Goal: Transaction & Acquisition: Book appointment/travel/reservation

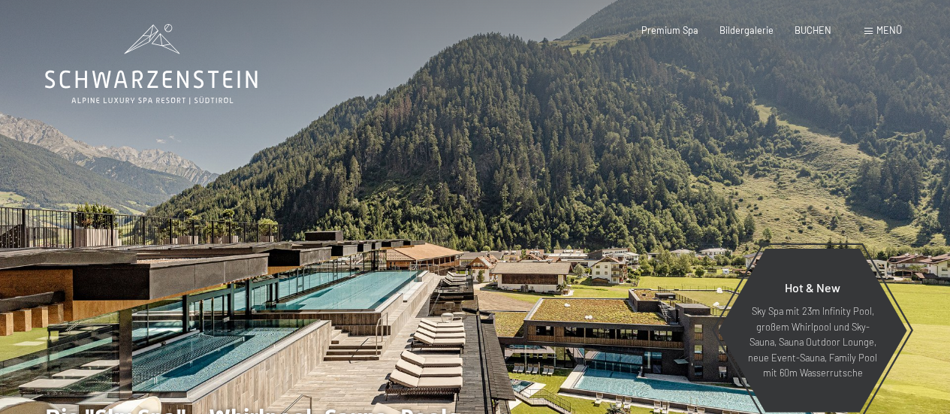
click at [870, 32] on span at bounding box center [868, 31] width 8 height 7
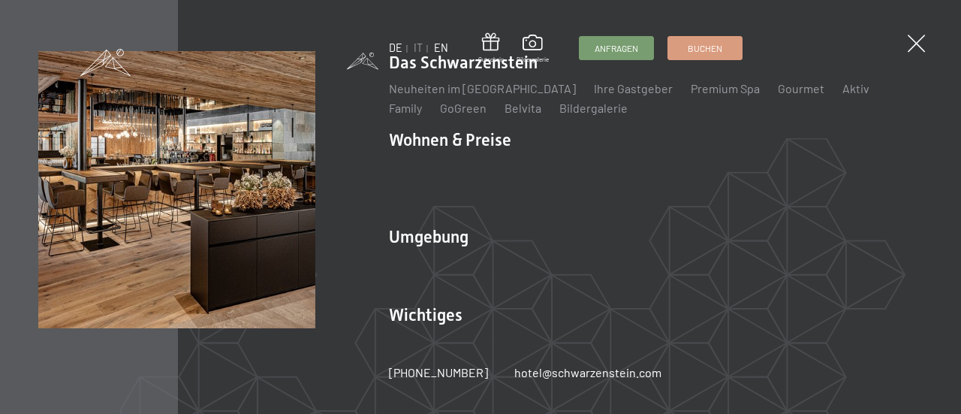
click at [435, 49] on link "EN" at bounding box center [441, 47] width 14 height 13
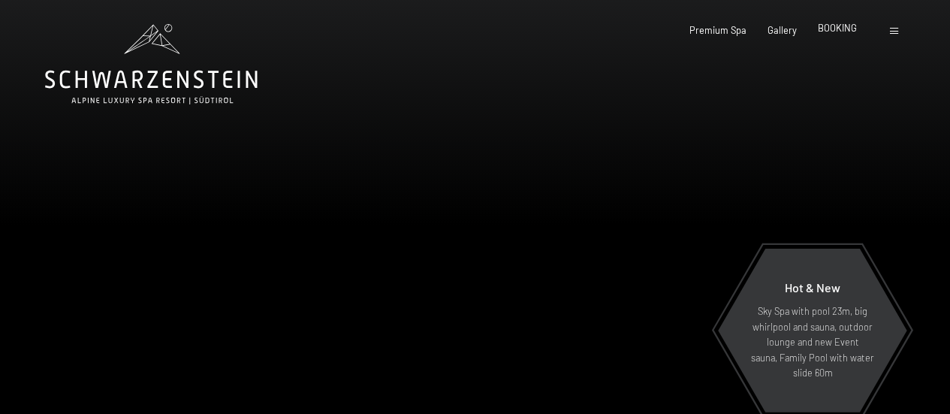
click at [844, 29] on span "BOOKING" at bounding box center [837, 28] width 39 height 12
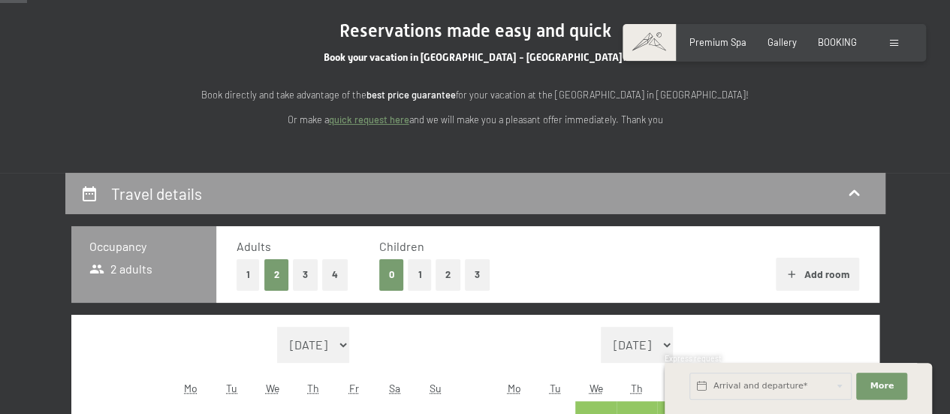
scroll to position [150, 0]
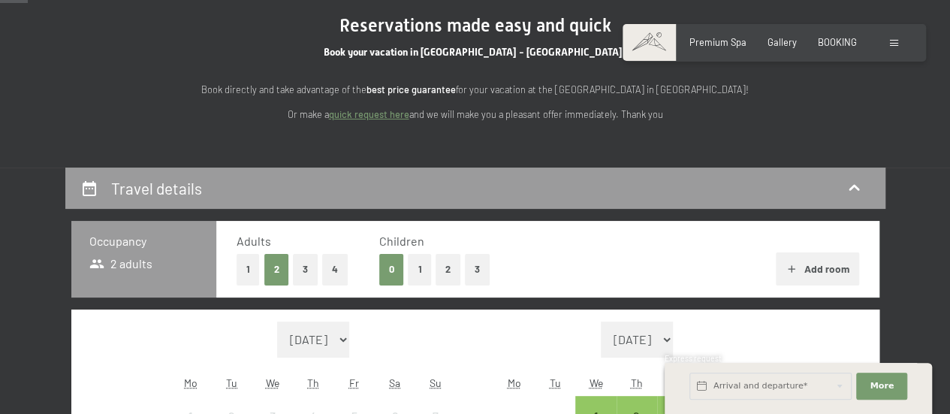
click at [414, 276] on button "1" at bounding box center [419, 269] width 23 height 31
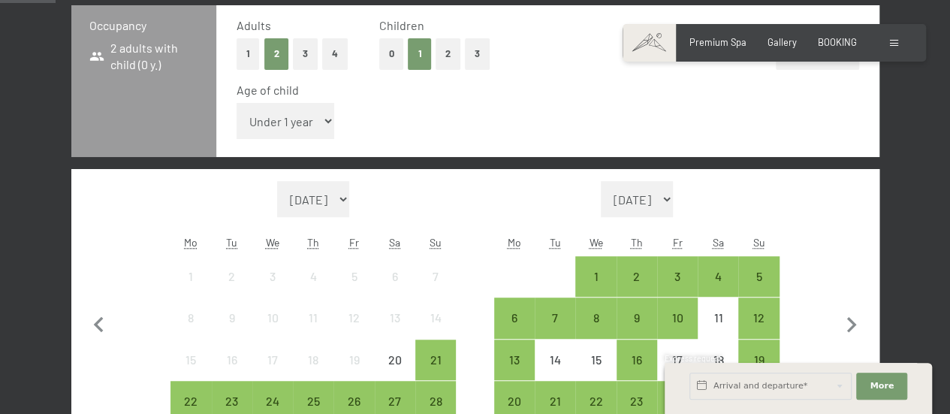
scroll to position [450, 0]
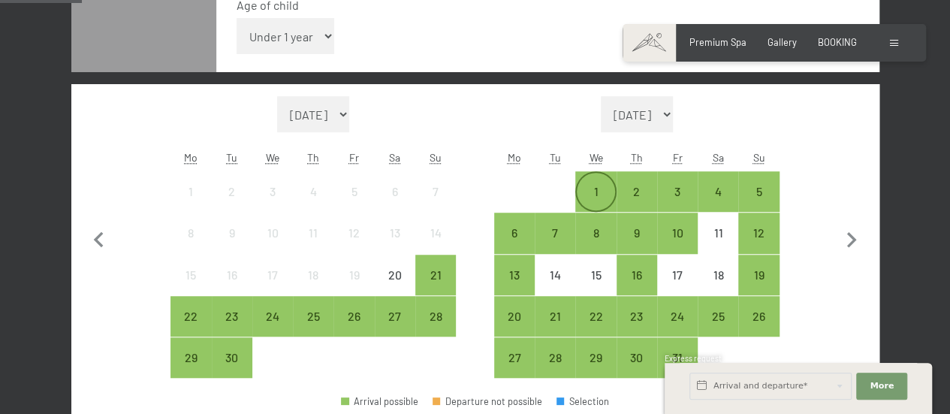
click at [592, 186] on div "1" at bounding box center [596, 204] width 38 height 38
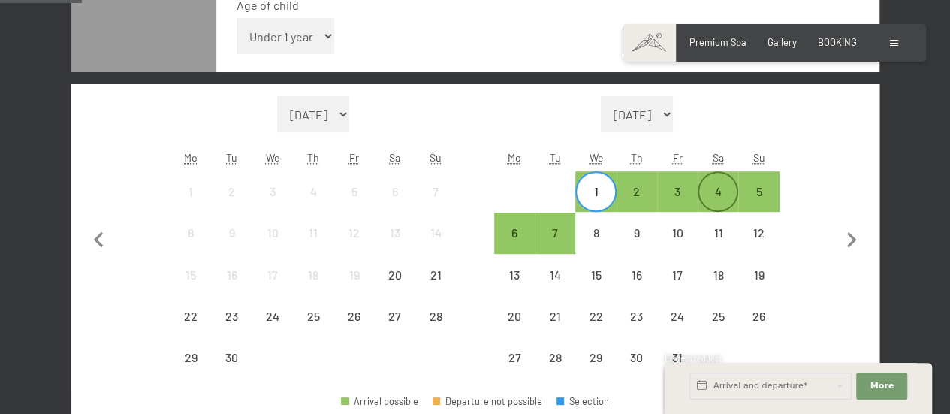
click at [725, 189] on div "4" at bounding box center [718, 204] width 38 height 38
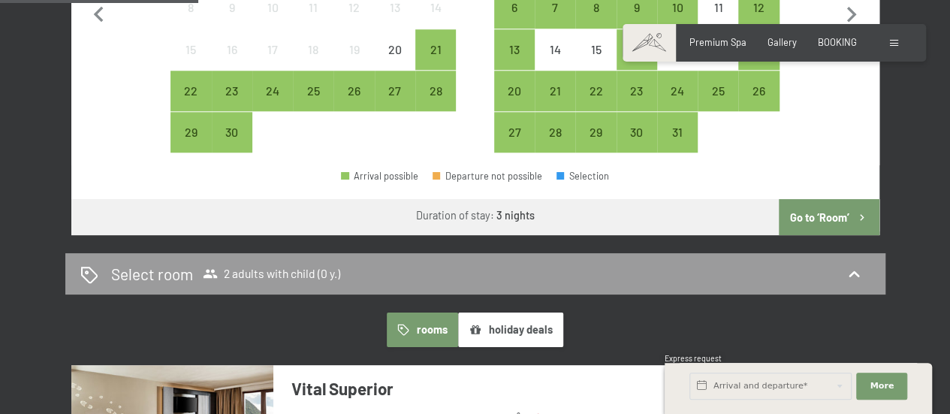
click at [841, 209] on button "Go to ‘Room’" at bounding box center [829, 217] width 100 height 36
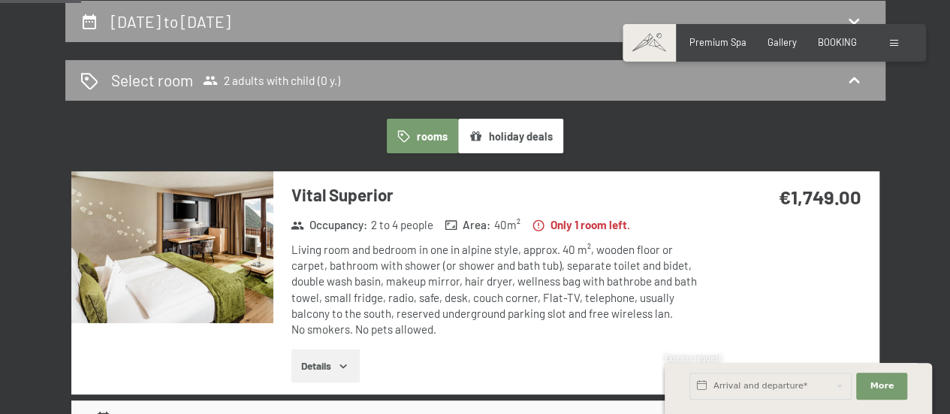
click at [222, 250] on img at bounding box center [172, 247] width 202 height 152
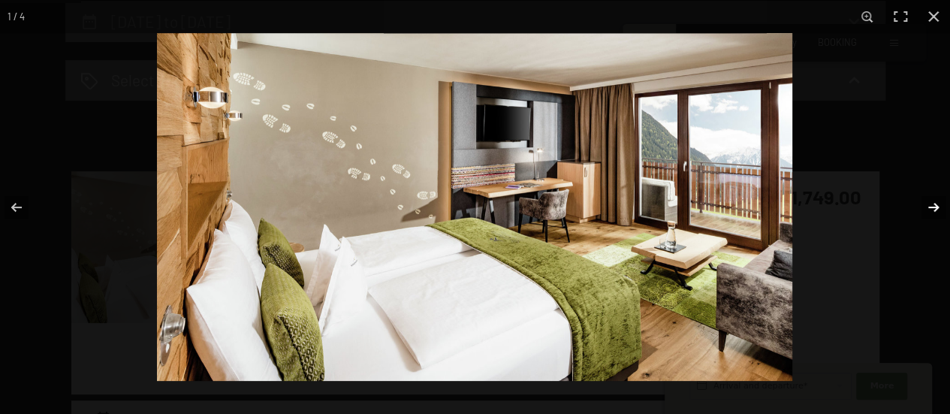
click at [931, 209] on button "button" at bounding box center [923, 207] width 53 height 75
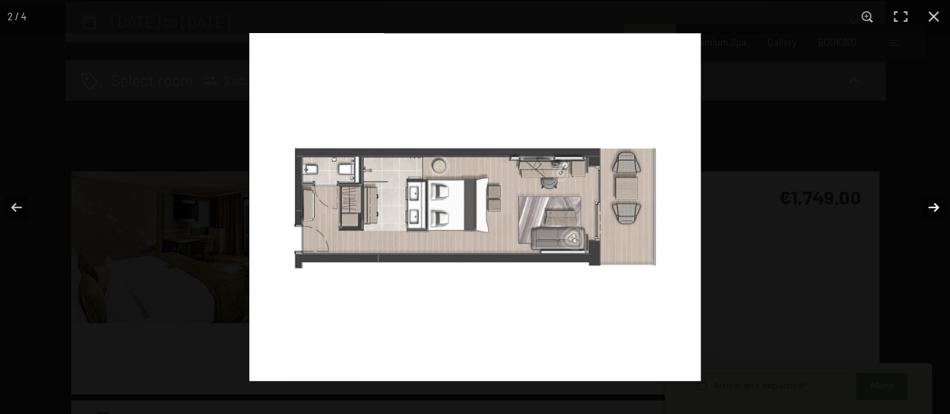
click at [931, 209] on button "button" at bounding box center [923, 207] width 53 height 75
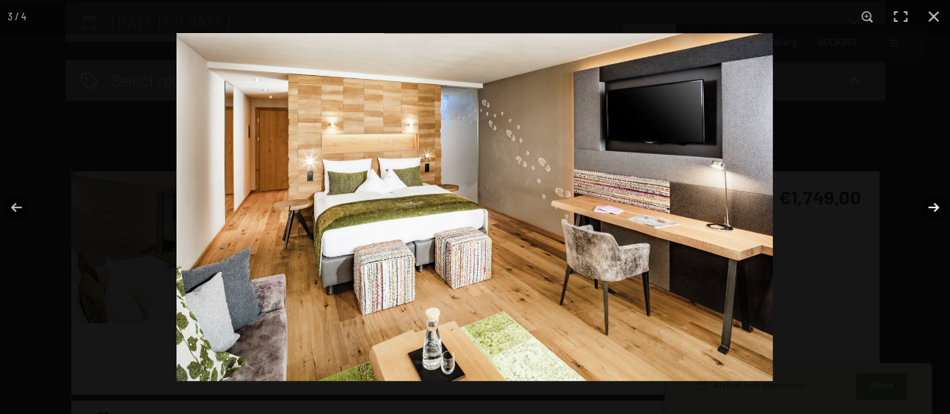
click at [931, 209] on button "button" at bounding box center [923, 207] width 53 height 75
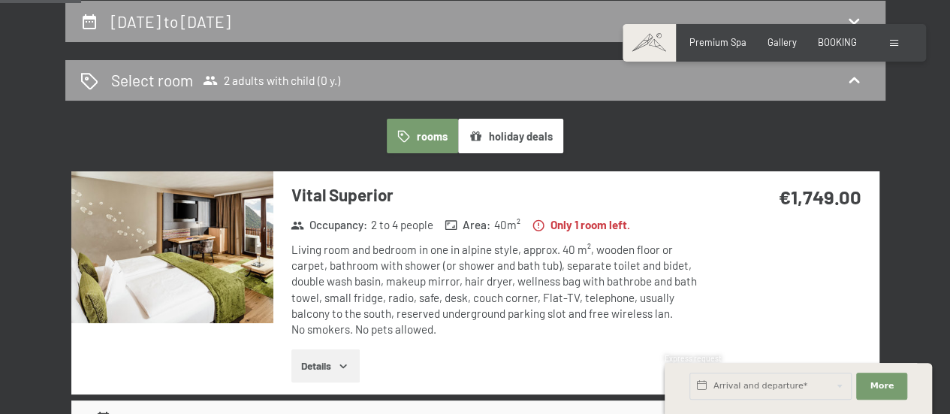
click at [0, 0] on button "button" at bounding box center [0, 0] width 0 height 0
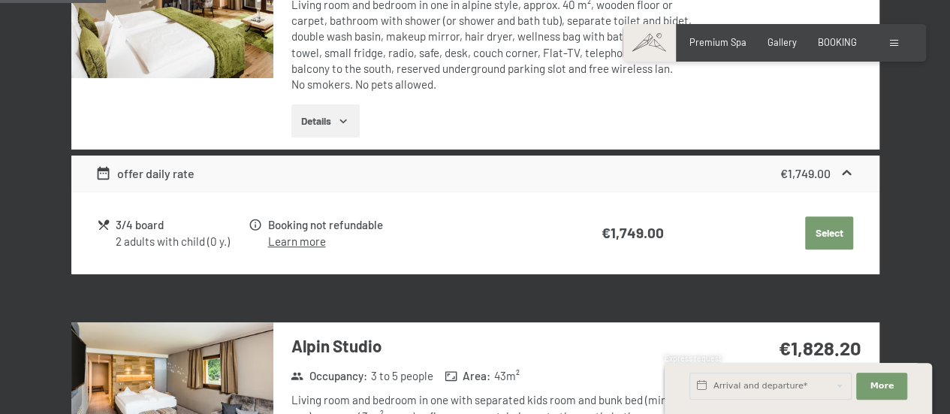
scroll to position [692, 0]
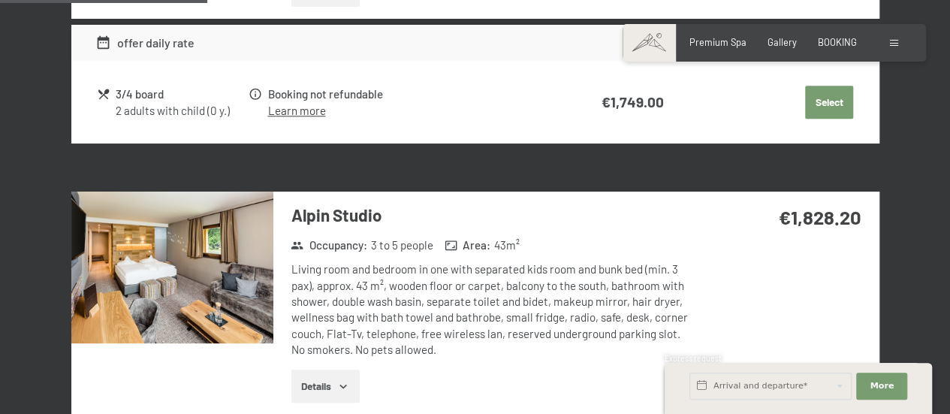
click at [187, 266] on img at bounding box center [172, 267] width 202 height 152
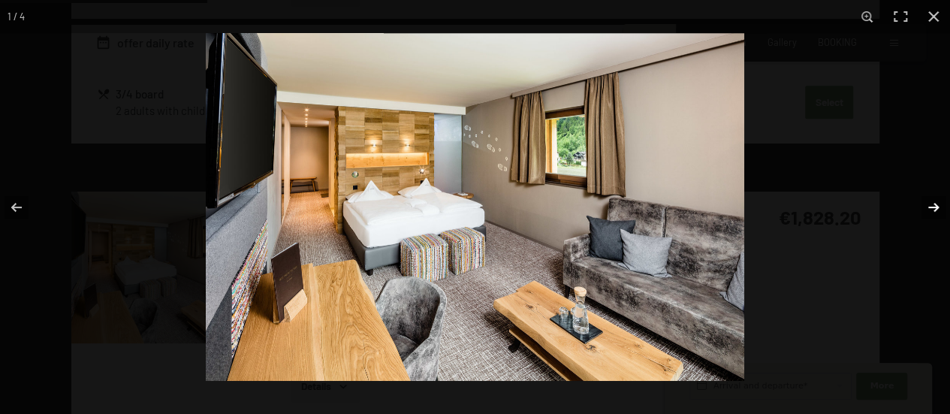
click at [931, 204] on button "button" at bounding box center [923, 207] width 53 height 75
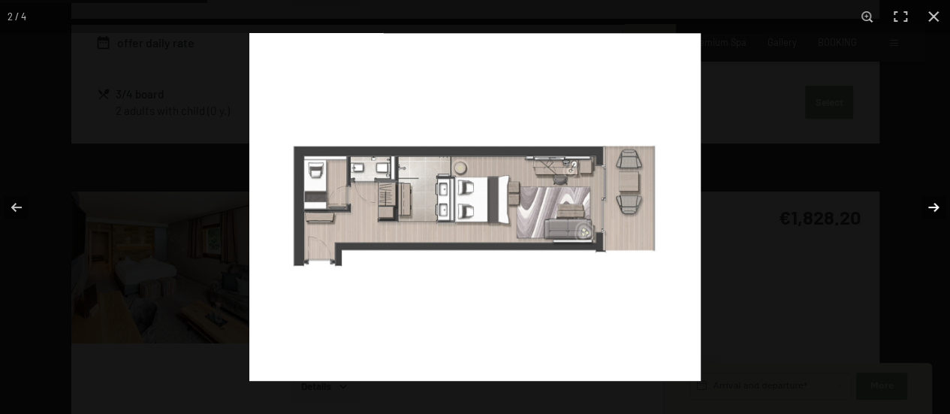
click at [931, 204] on button "button" at bounding box center [923, 207] width 53 height 75
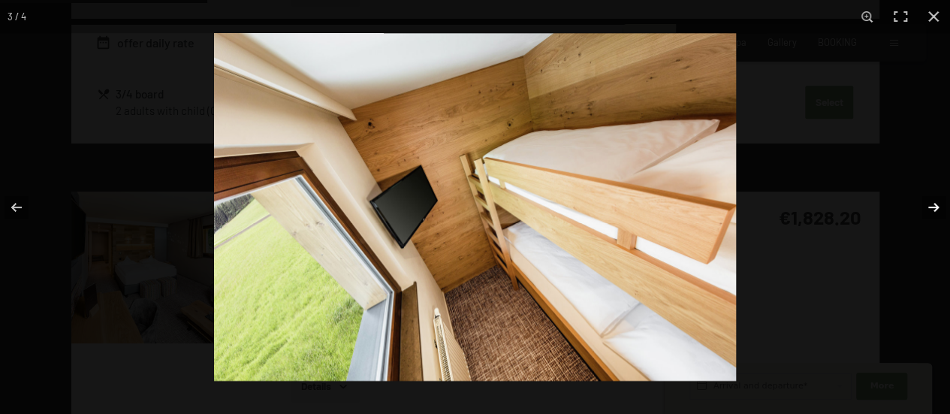
click at [931, 204] on button "button" at bounding box center [923, 207] width 53 height 75
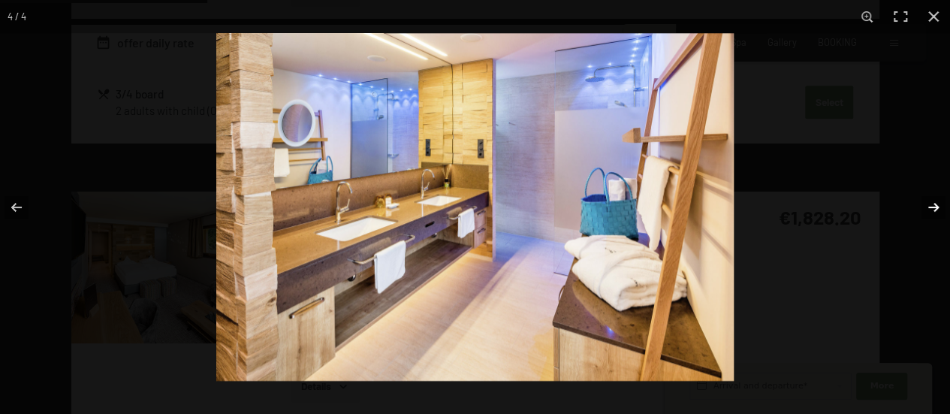
click at [926, 203] on button "button" at bounding box center [923, 207] width 53 height 75
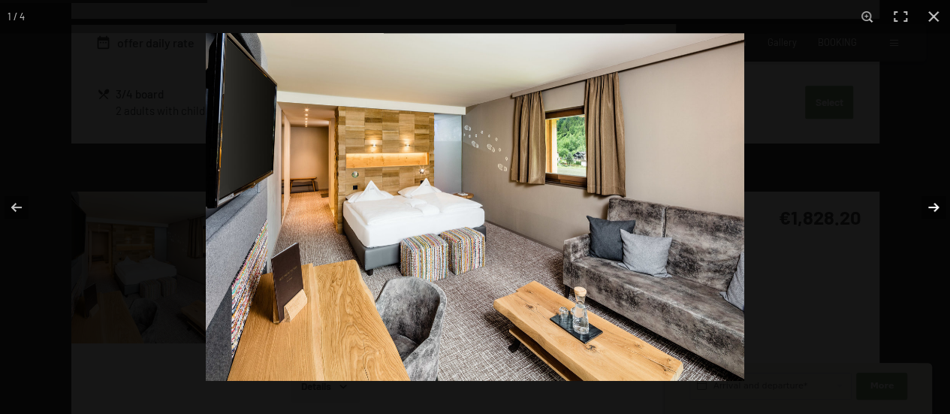
click at [932, 203] on button "button" at bounding box center [923, 207] width 53 height 75
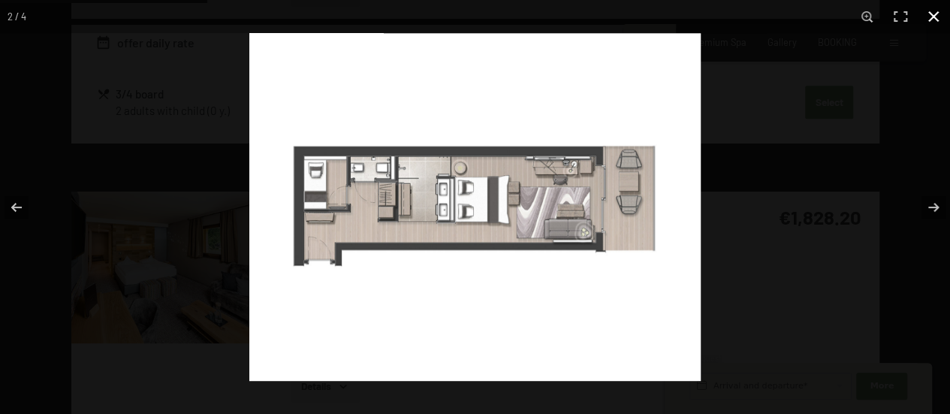
click at [939, 20] on button "button" at bounding box center [933, 16] width 33 height 33
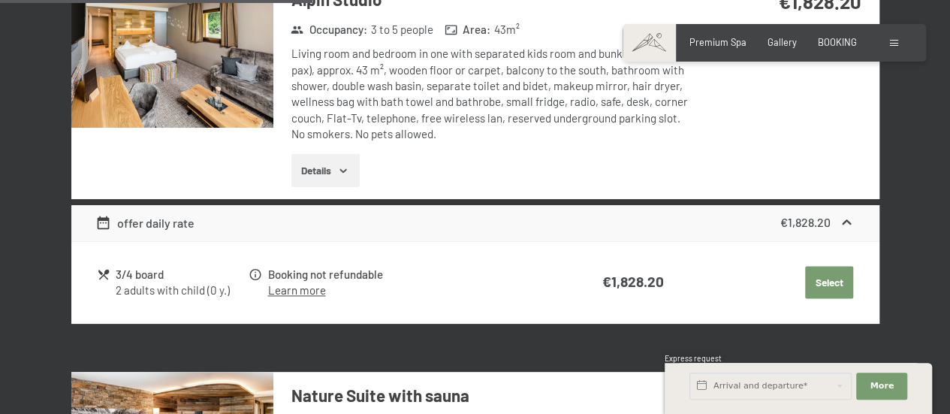
scroll to position [1068, 0]
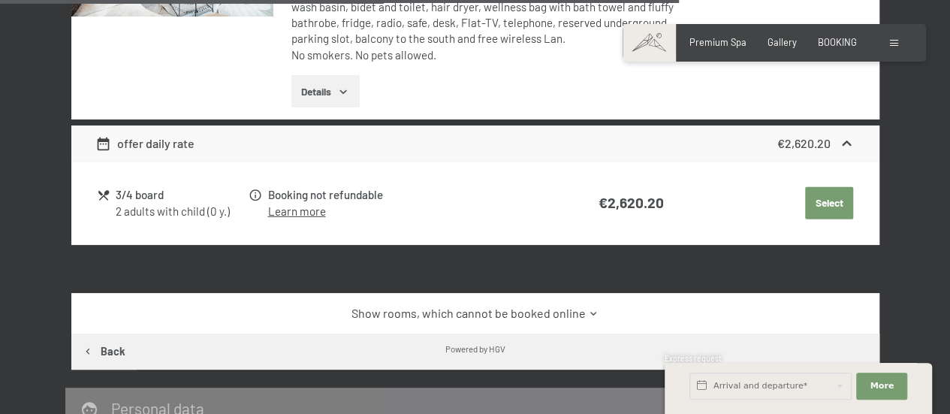
click at [592, 308] on icon at bounding box center [593, 313] width 11 height 11
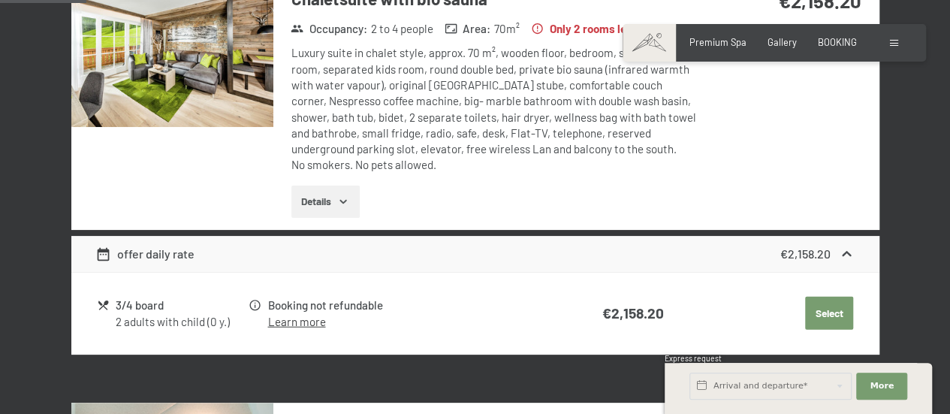
scroll to position [0, 0]
